Goal: Information Seeking & Learning: Learn about a topic

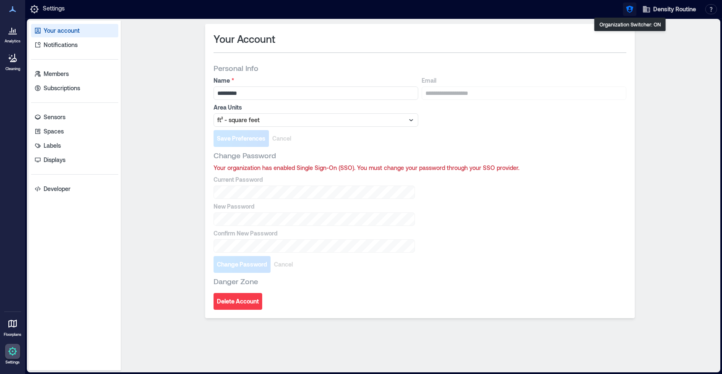
click at [630, 10] on icon "button" at bounding box center [629, 9] width 8 height 8
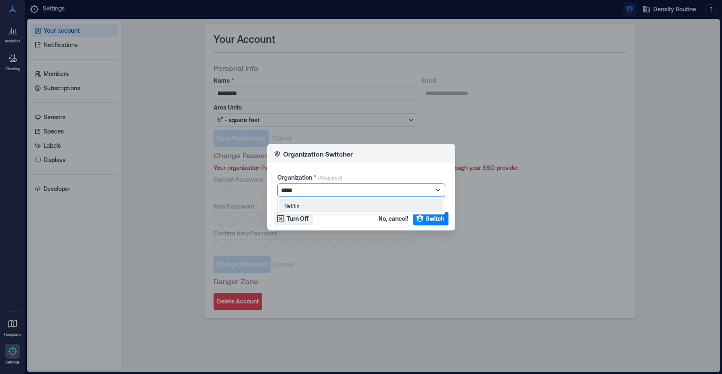
type input "******"
click at [435, 223] on button "Switch" at bounding box center [430, 218] width 35 height 13
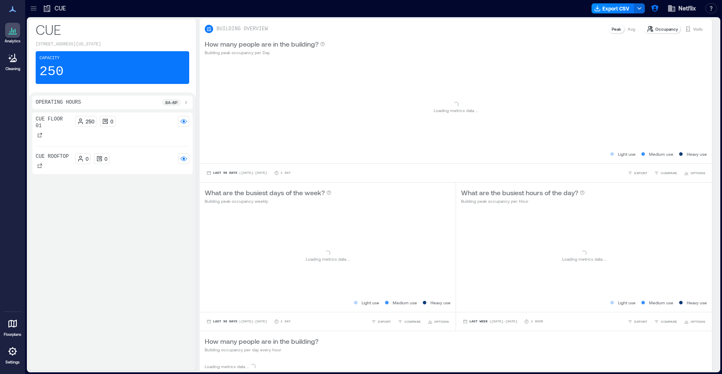
click at [33, 9] on icon at bounding box center [33, 8] width 8 height 8
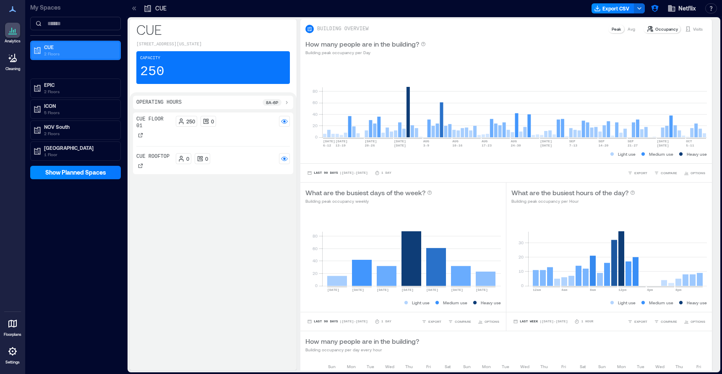
click at [53, 54] on p "2 Floors" at bounding box center [79, 53] width 70 height 7
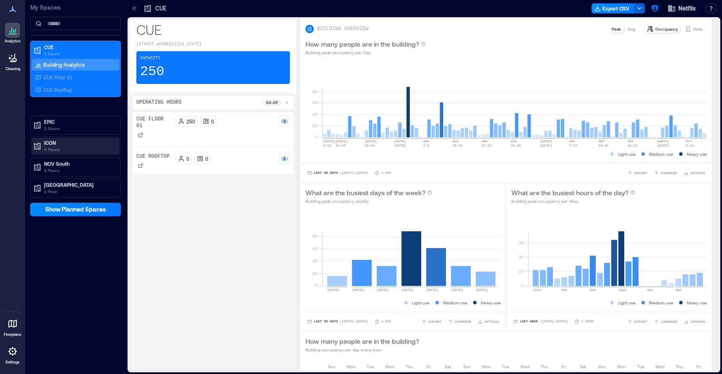
click at [54, 143] on p "ICON" at bounding box center [79, 142] width 70 height 7
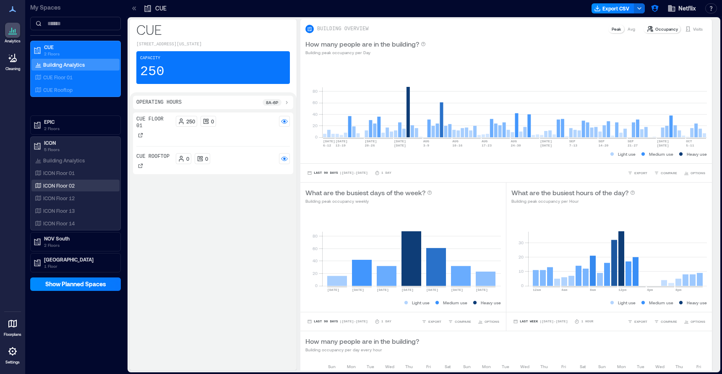
click at [75, 182] on div "ICON Floor 02" at bounding box center [73, 185] width 81 height 8
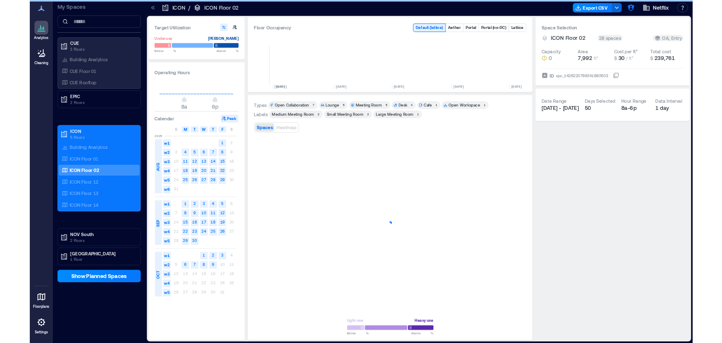
scroll to position [0, 195]
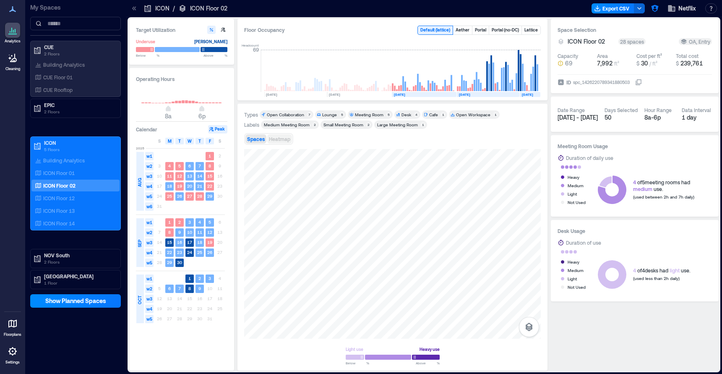
click at [282, 140] on span "Heatmap" at bounding box center [279, 139] width 21 height 6
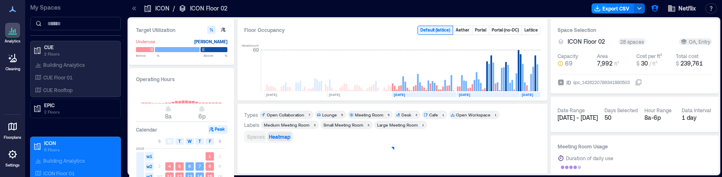
click at [261, 134] on span "Spaces" at bounding box center [256, 136] width 18 height 6
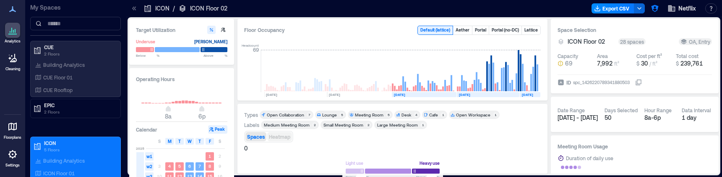
click at [278, 135] on span "Heatmap" at bounding box center [279, 136] width 21 height 6
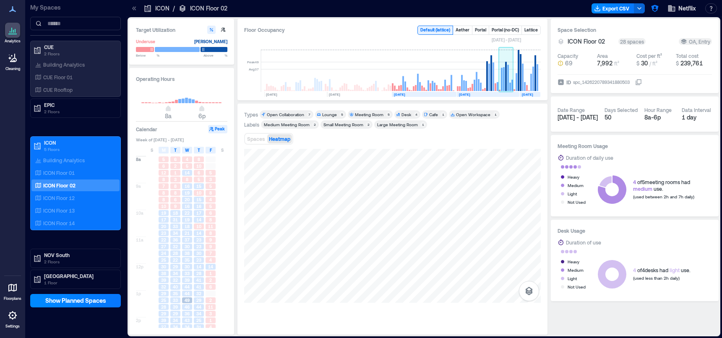
click at [505, 85] on rect at bounding box center [506, 71] width 15 height 42
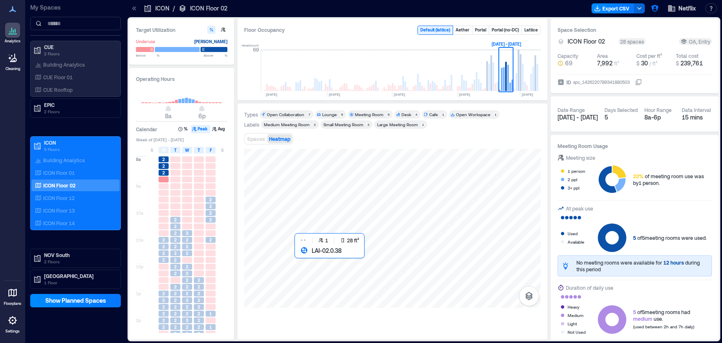
click at [315, 275] on div at bounding box center [392, 228] width 296 height 159
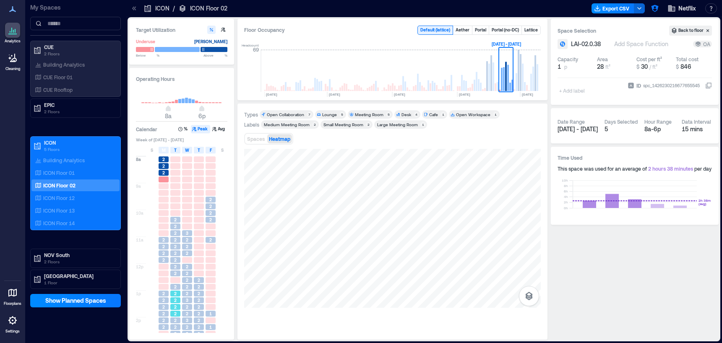
click at [179, 300] on div "2" at bounding box center [175, 300] width 10 height 6
click at [199, 307] on span "2" at bounding box center [199, 307] width 3 height 6
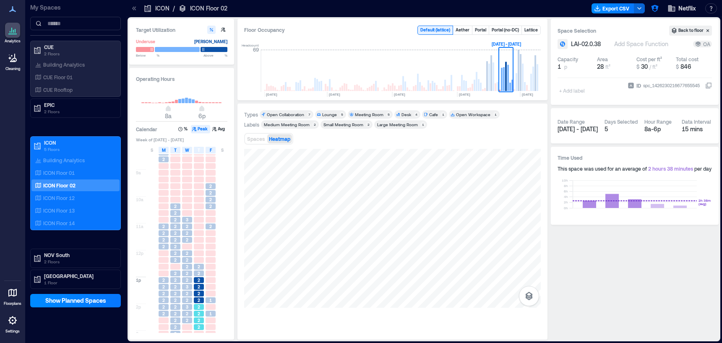
scroll to position [18, 0]
click at [199, 311] on span "2" at bounding box center [199, 309] width 3 height 6
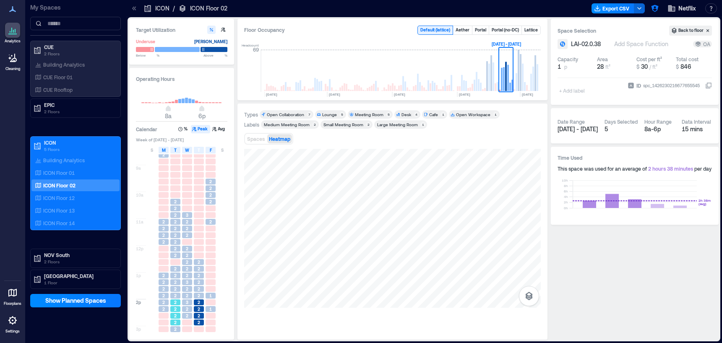
click at [170, 312] on div "2" at bounding box center [175, 309] width 12 height 7
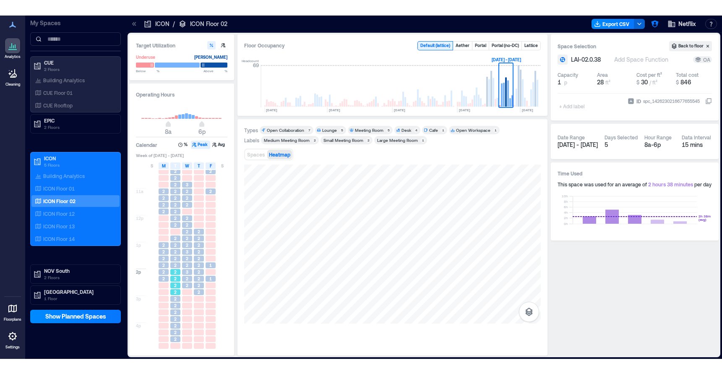
scroll to position [73, 0]
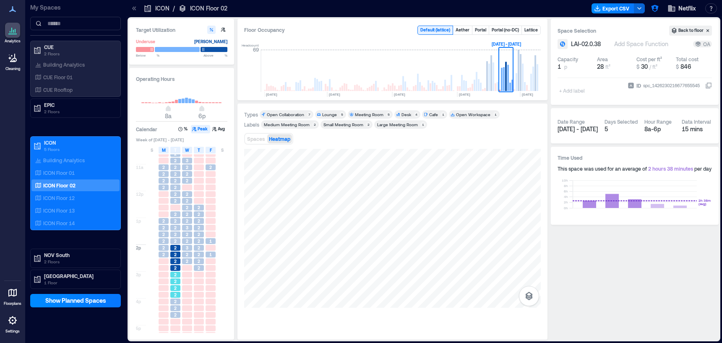
click at [177, 297] on div "2" at bounding box center [175, 295] width 10 height 6
click at [176, 308] on span "2" at bounding box center [175, 308] width 3 height 6
click at [211, 242] on span "1" at bounding box center [210, 241] width 3 height 6
click at [212, 255] on div "1" at bounding box center [210, 255] width 10 height 6
click at [210, 241] on span "1" at bounding box center [210, 241] width 3 height 6
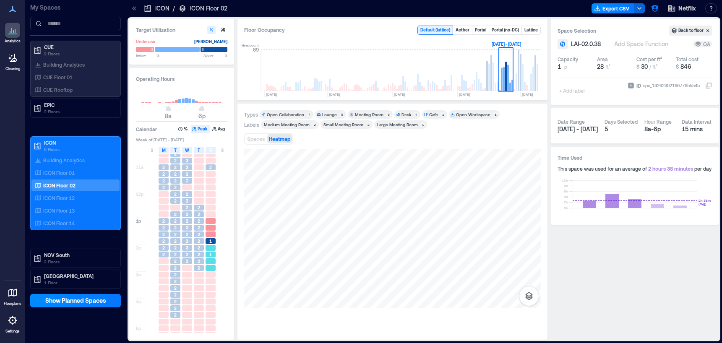
click at [210, 255] on span "1" at bounding box center [210, 255] width 3 height 6
click at [186, 221] on span "2" at bounding box center [187, 221] width 3 height 6
click at [520, 81] on rect at bounding box center [521, 72] width 2 height 37
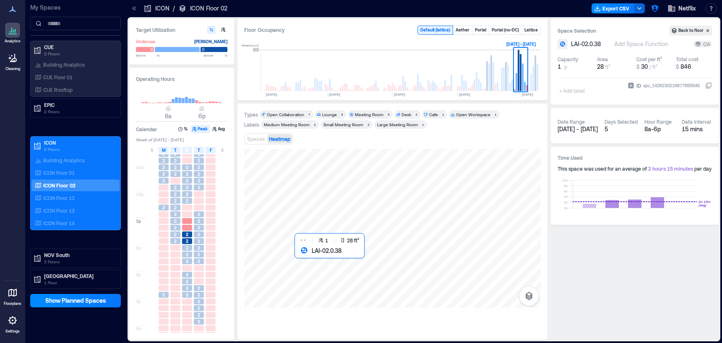
click at [312, 271] on div at bounding box center [392, 228] width 296 height 159
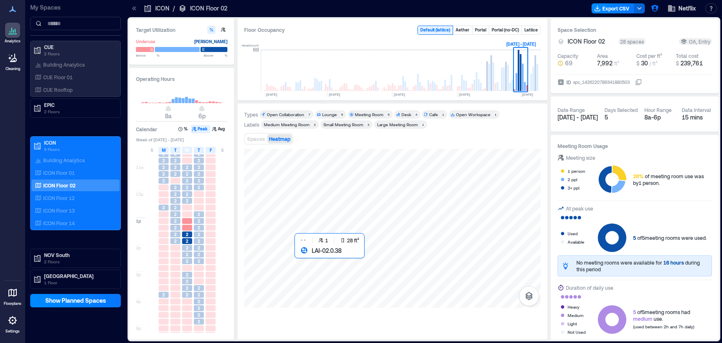
click at [305, 276] on div at bounding box center [392, 228] width 296 height 159
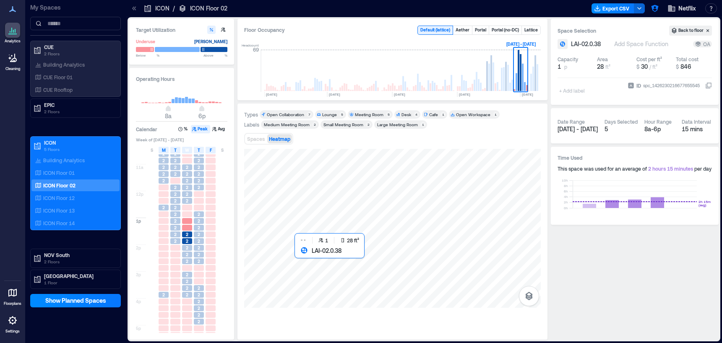
click at [319, 272] on div at bounding box center [392, 228] width 296 height 159
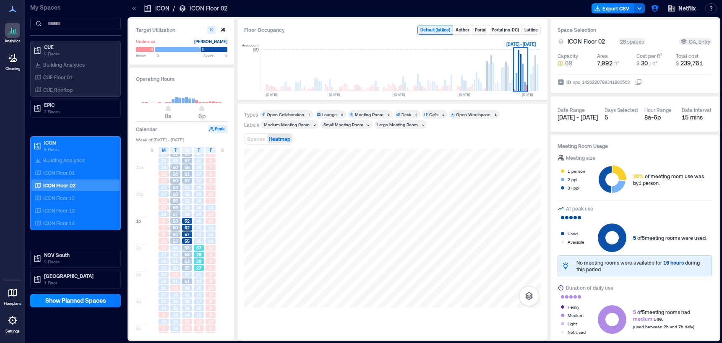
click at [200, 247] on span "37" at bounding box center [198, 248] width 5 height 6
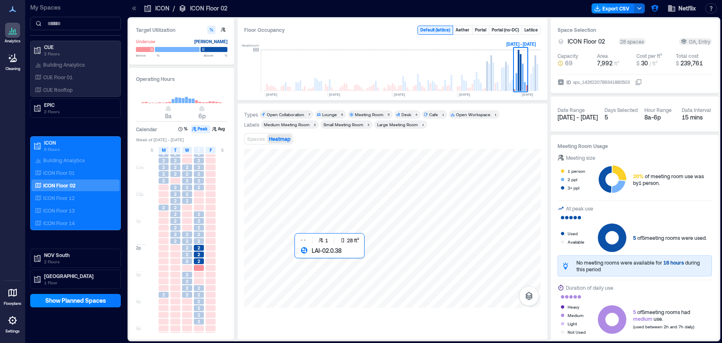
click at [313, 280] on div at bounding box center [392, 228] width 296 height 159
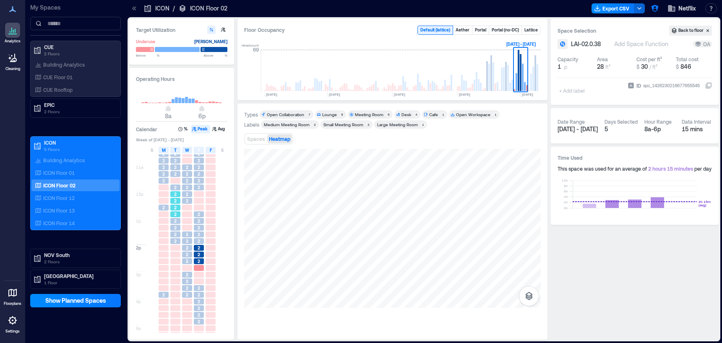
click at [178, 203] on div "2" at bounding box center [175, 201] width 10 height 6
click at [178, 228] on div "2" at bounding box center [175, 228] width 10 height 6
click at [190, 244] on div "2" at bounding box center [187, 241] width 10 height 6
click at [186, 288] on span "2" at bounding box center [187, 288] width 3 height 6
click at [201, 300] on div "2" at bounding box center [199, 302] width 10 height 6
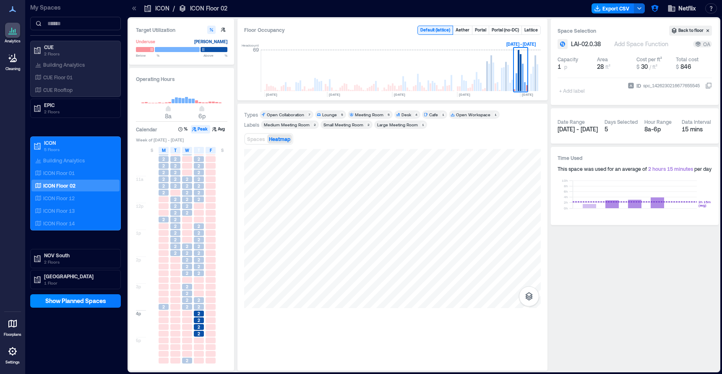
scroll to position [61, 0]
click at [311, 315] on div at bounding box center [392, 244] width 296 height 190
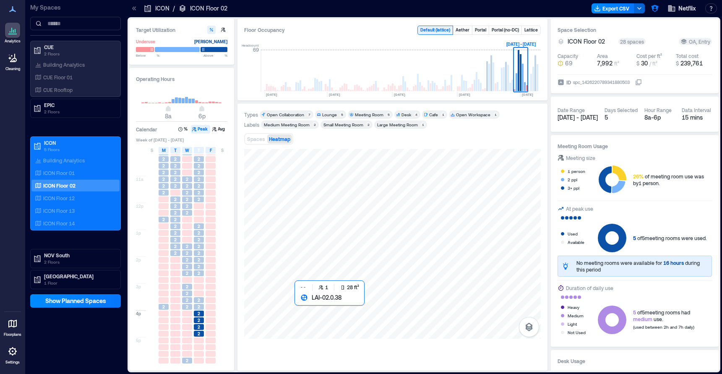
click at [310, 310] on div at bounding box center [392, 244] width 296 height 190
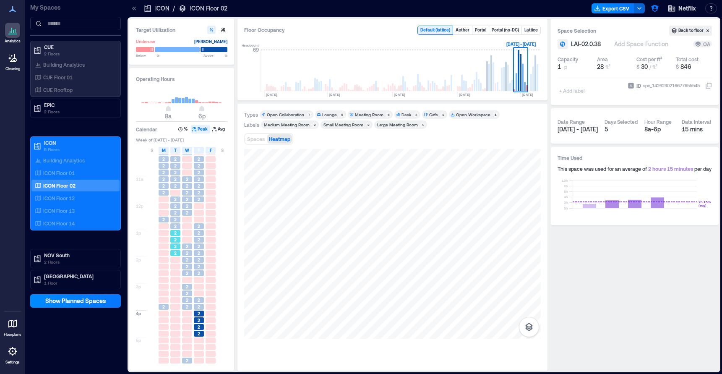
click at [175, 236] on div "2" at bounding box center [175, 239] width 12 height 7
click at [187, 257] on span "2" at bounding box center [187, 260] width 3 height 6
click at [198, 234] on span "2" at bounding box center [199, 233] width 3 height 6
click at [198, 166] on span "2" at bounding box center [199, 166] width 3 height 6
click at [198, 182] on div "2" at bounding box center [199, 185] width 12 height 7
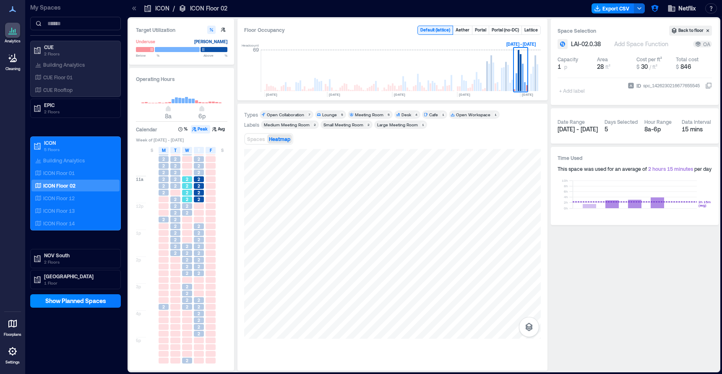
click at [185, 187] on div "2" at bounding box center [187, 186] width 10 height 6
click at [185, 200] on div "2" at bounding box center [187, 199] width 10 height 6
click at [331, 259] on div at bounding box center [392, 244] width 296 height 190
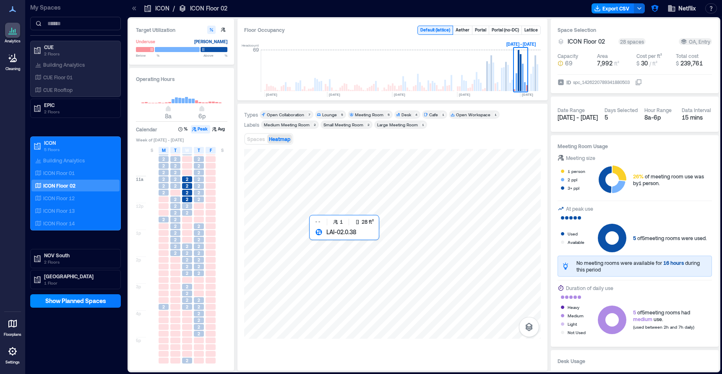
click at [333, 261] on div at bounding box center [392, 244] width 296 height 190
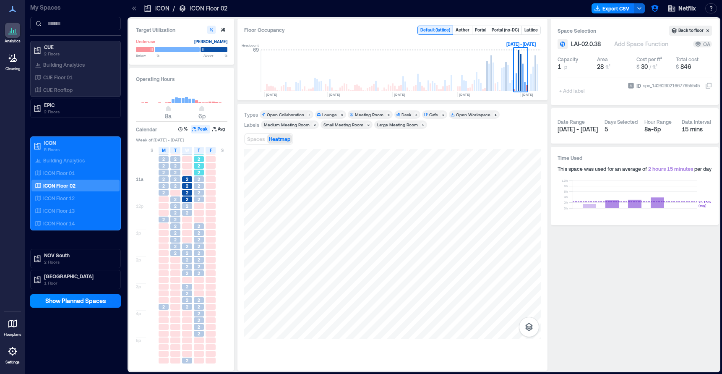
click at [201, 162] on div "2" at bounding box center [199, 165] width 12 height 7
click at [201, 187] on div "2" at bounding box center [199, 186] width 10 height 6
click at [164, 166] on span "2" at bounding box center [163, 166] width 3 height 6
click at [164, 186] on span "2" at bounding box center [163, 186] width 3 height 6
click at [175, 232] on span "2" at bounding box center [175, 233] width 3 height 6
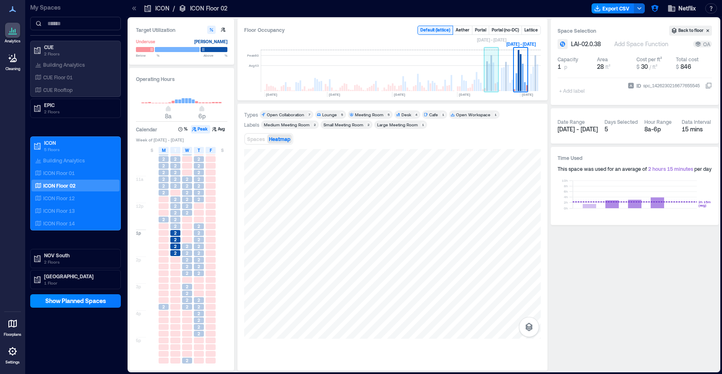
click at [492, 75] on rect at bounding box center [491, 73] width 2 height 36
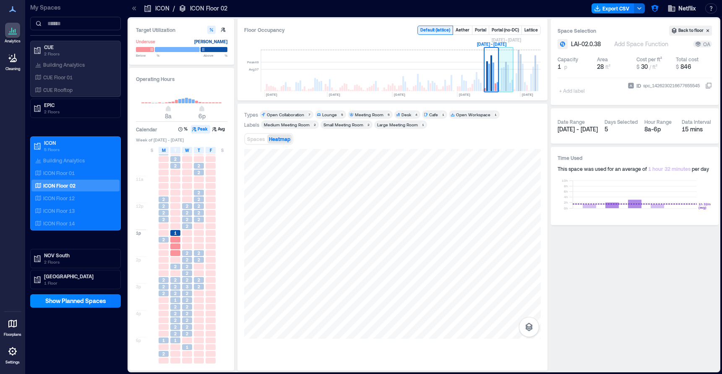
click at [502, 86] on rect at bounding box center [506, 71] width 15 height 42
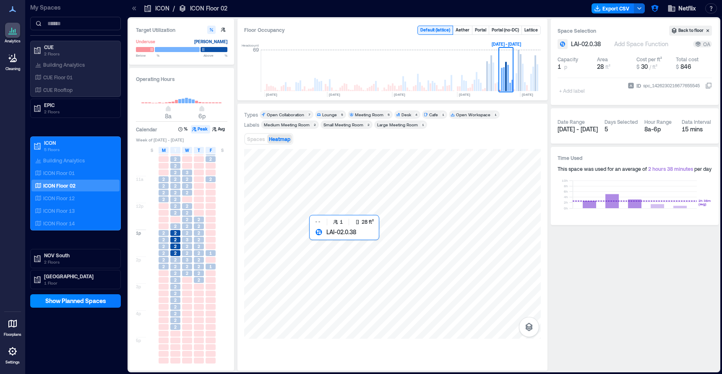
click at [335, 261] on div at bounding box center [392, 244] width 296 height 190
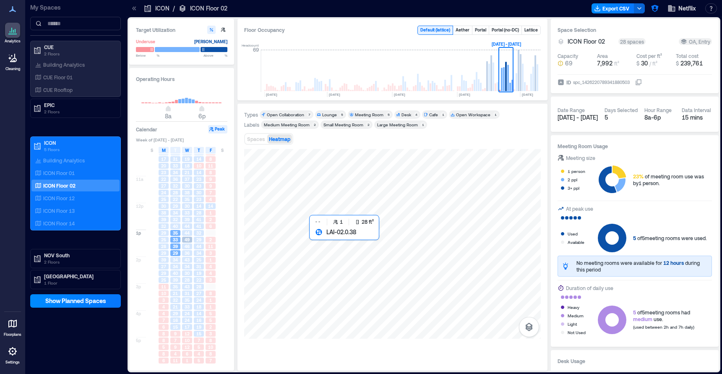
click at [335, 261] on div at bounding box center [392, 244] width 296 height 190
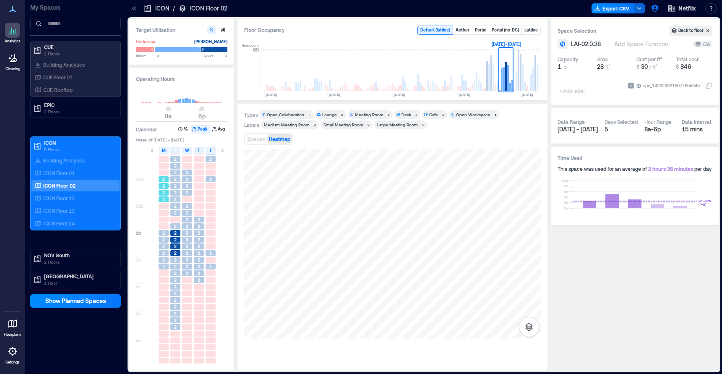
click at [165, 185] on div "2" at bounding box center [164, 186] width 10 height 6
click at [176, 167] on span "2" at bounding box center [175, 166] width 3 height 6
click at [176, 187] on span "2" at bounding box center [175, 186] width 3 height 6
click at [175, 203] on div "2" at bounding box center [175, 206] width 12 height 7
click at [188, 230] on div "2" at bounding box center [187, 233] width 10 height 6
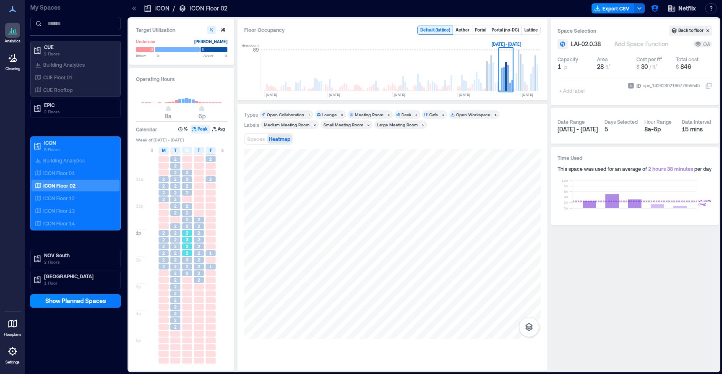
click at [187, 253] on span "2" at bounding box center [187, 253] width 3 height 6
click at [173, 290] on div "2" at bounding box center [175, 293] width 12 height 7
click at [200, 257] on div "2" at bounding box center [199, 260] width 10 height 6
click at [200, 232] on div "2" at bounding box center [199, 233] width 10 height 6
click at [187, 181] on span "2" at bounding box center [187, 179] width 3 height 6
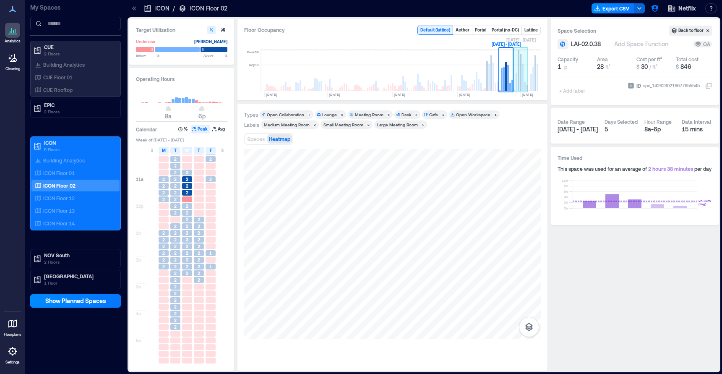
click at [515, 78] on rect at bounding box center [516, 82] width 2 height 18
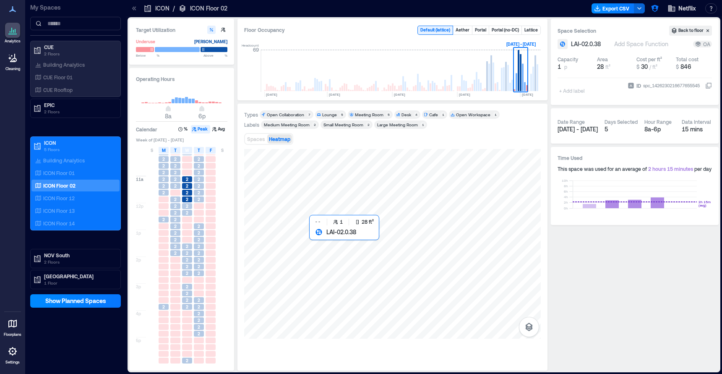
click at [330, 260] on div at bounding box center [392, 244] width 296 height 190
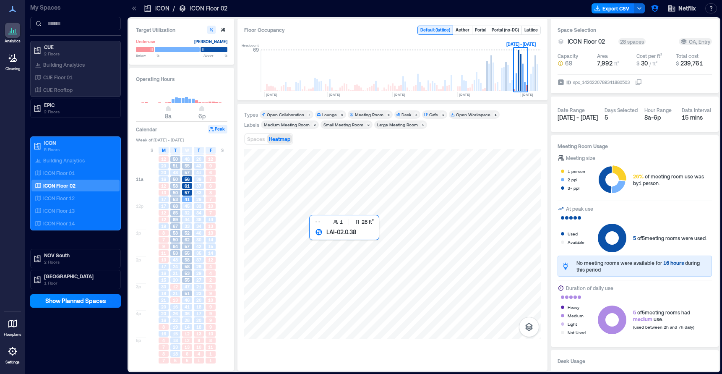
click at [330, 260] on div at bounding box center [392, 244] width 296 height 190
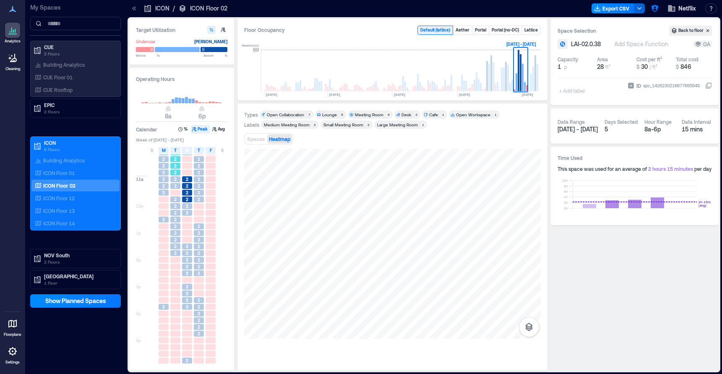
click at [174, 166] on span "2" at bounding box center [175, 166] width 3 height 6
click at [178, 218] on div "2" at bounding box center [175, 219] width 10 height 6
click at [187, 259] on span "2" at bounding box center [187, 260] width 3 height 6
click at [198, 305] on span "2" at bounding box center [199, 307] width 3 height 6
click at [200, 250] on div "2" at bounding box center [199, 253] width 10 height 6
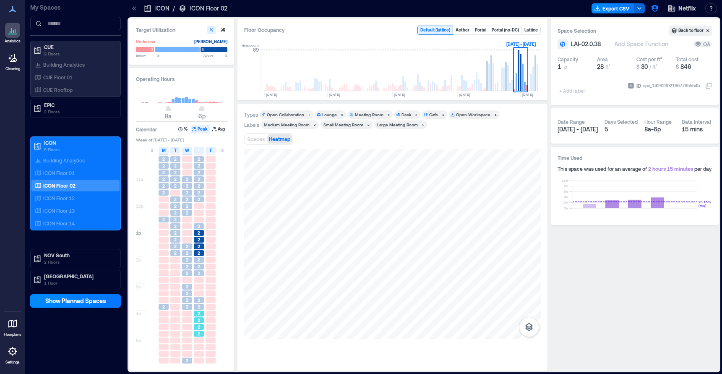
click at [200, 322] on span "2" at bounding box center [199, 320] width 3 height 6
click at [535, 88] on rect at bounding box center [535, 73] width 2 height 36
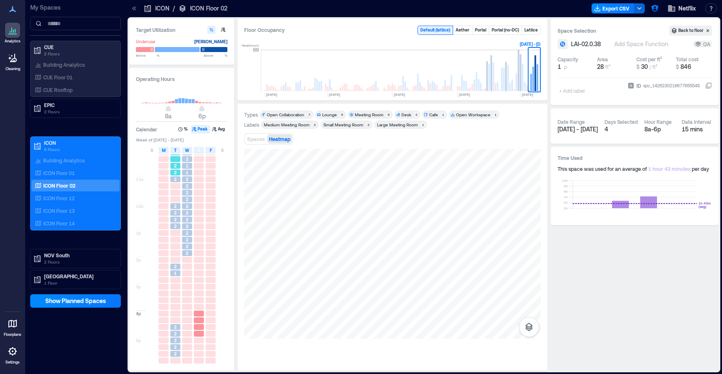
click at [178, 171] on div "2" at bounding box center [175, 172] width 10 height 6
click at [188, 194] on span "2" at bounding box center [187, 193] width 3 height 6
click at [187, 226] on span "2" at bounding box center [187, 226] width 3 height 6
click at [186, 246] on span "2" at bounding box center [187, 246] width 3 height 6
click at [172, 338] on div "2" at bounding box center [175, 340] width 10 height 6
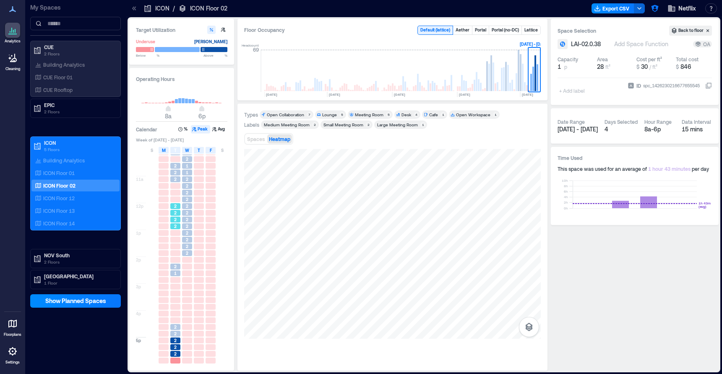
click at [178, 211] on div "2" at bounding box center [175, 213] width 10 height 6
click at [177, 172] on div "2" at bounding box center [175, 172] width 10 height 6
click at [175, 343] on div "2 2 2 2 2 2 2 2 2 2 2 1 2 2 2 2 2" at bounding box center [175, 229] width 12 height 268
click at [510, 84] on rect at bounding box center [510, 87] width 2 height 8
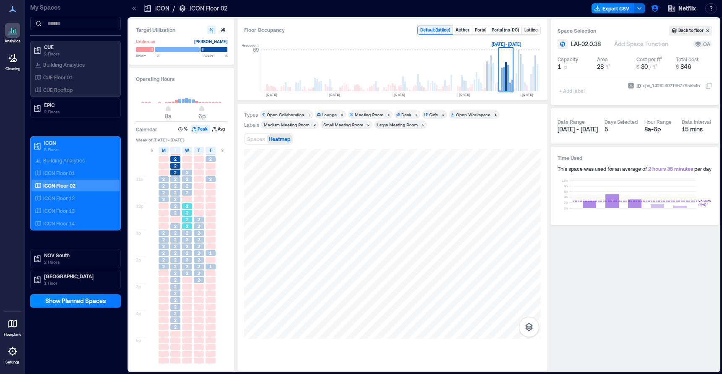
click at [185, 219] on div "2" at bounding box center [187, 219] width 10 height 6
click at [177, 234] on div "2" at bounding box center [175, 233] width 10 height 6
click at [187, 211] on span "2" at bounding box center [187, 213] width 3 height 6
click at [175, 171] on span "2" at bounding box center [175, 172] width 3 height 6
click at [174, 185] on span "2" at bounding box center [175, 186] width 3 height 6
